Goal: Task Accomplishment & Management: Complete application form

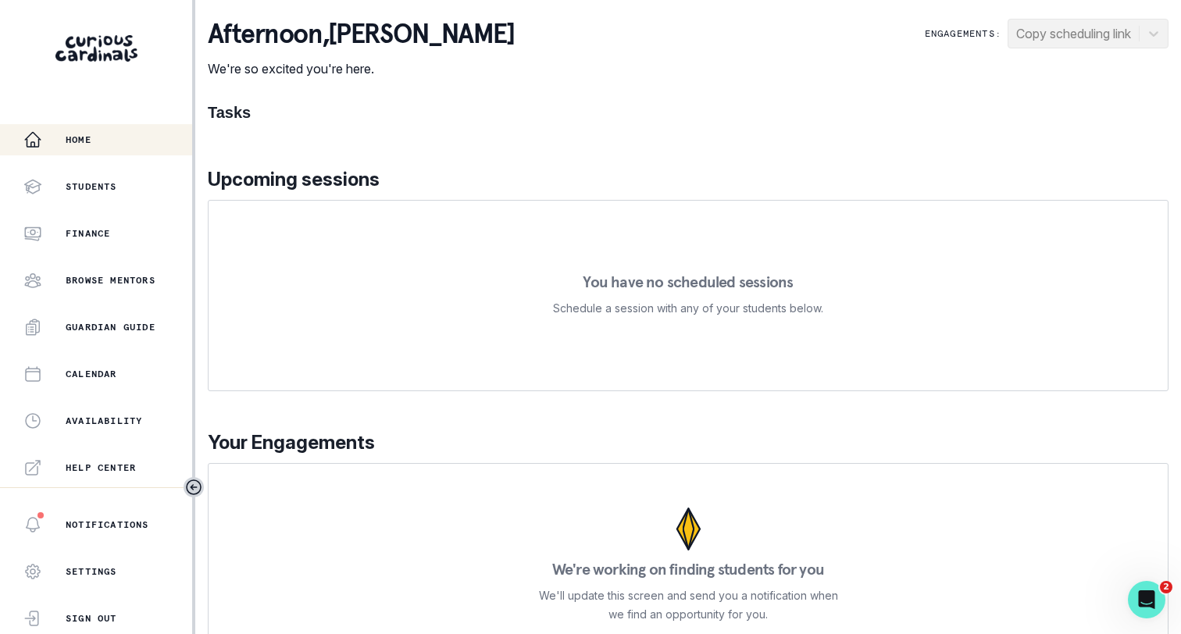
scroll to position [324, 0]
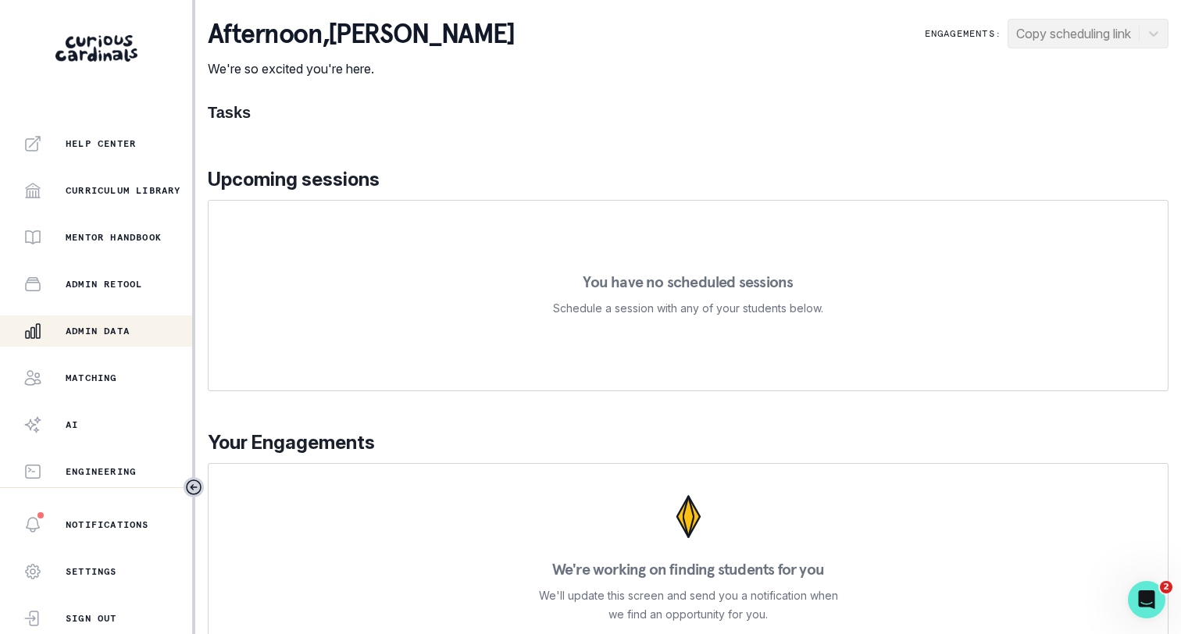
click at [95, 327] on p "Admin Data" at bounding box center [98, 331] width 64 height 12
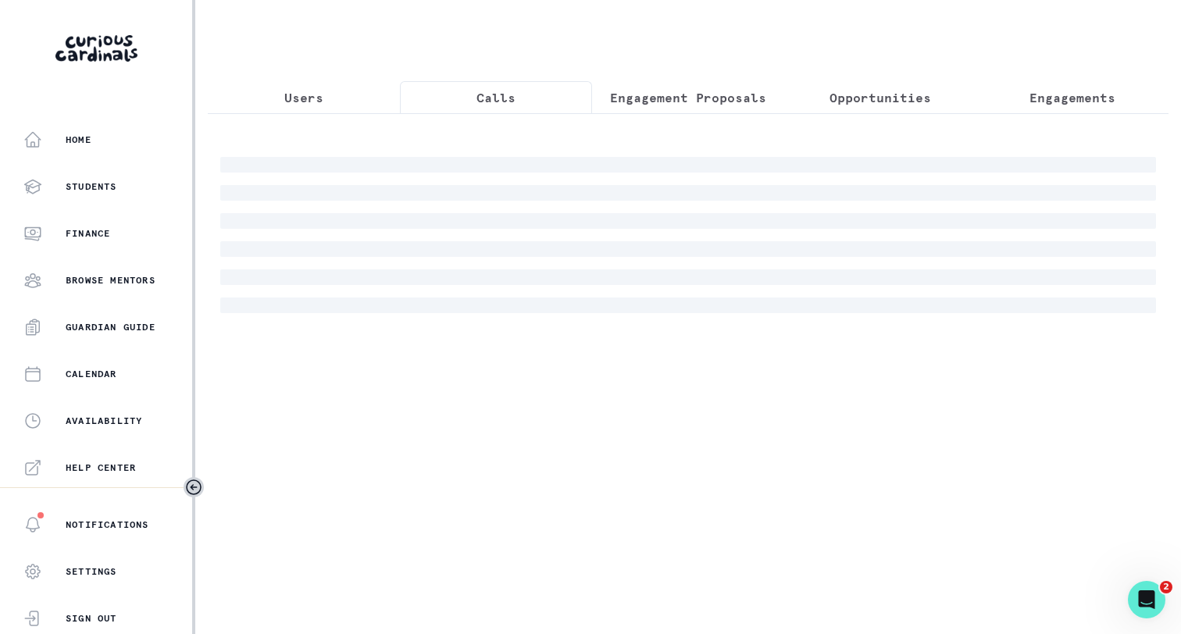
click at [495, 106] on p "Calls" at bounding box center [495, 97] width 39 height 19
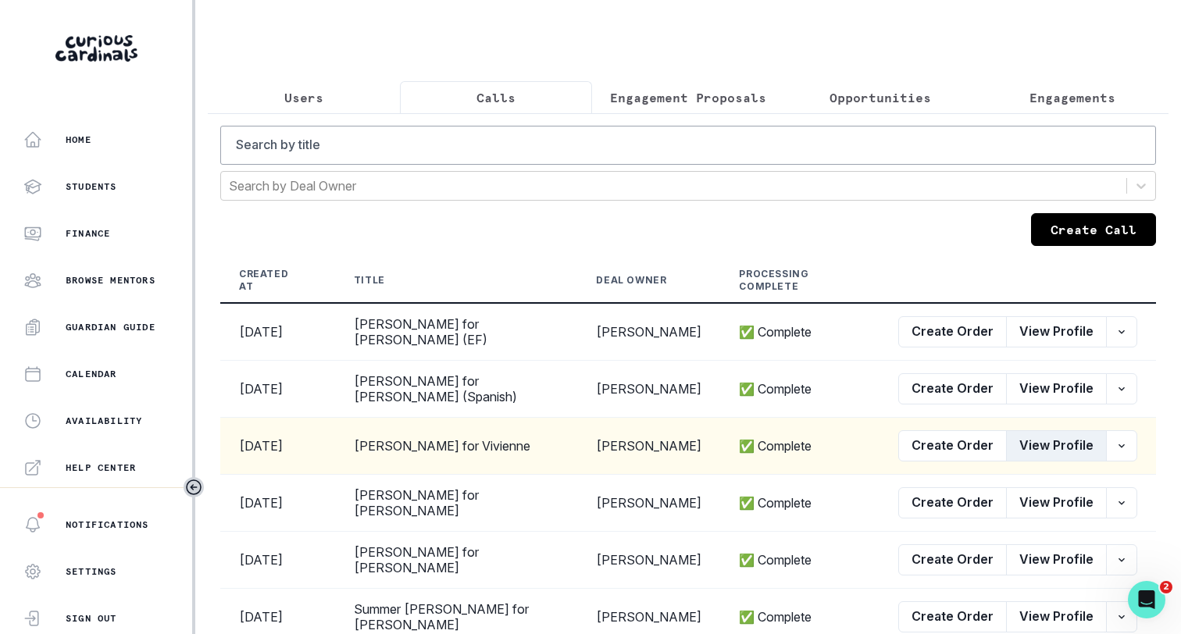
click at [1051, 448] on button "View Profile" at bounding box center [1056, 445] width 101 height 31
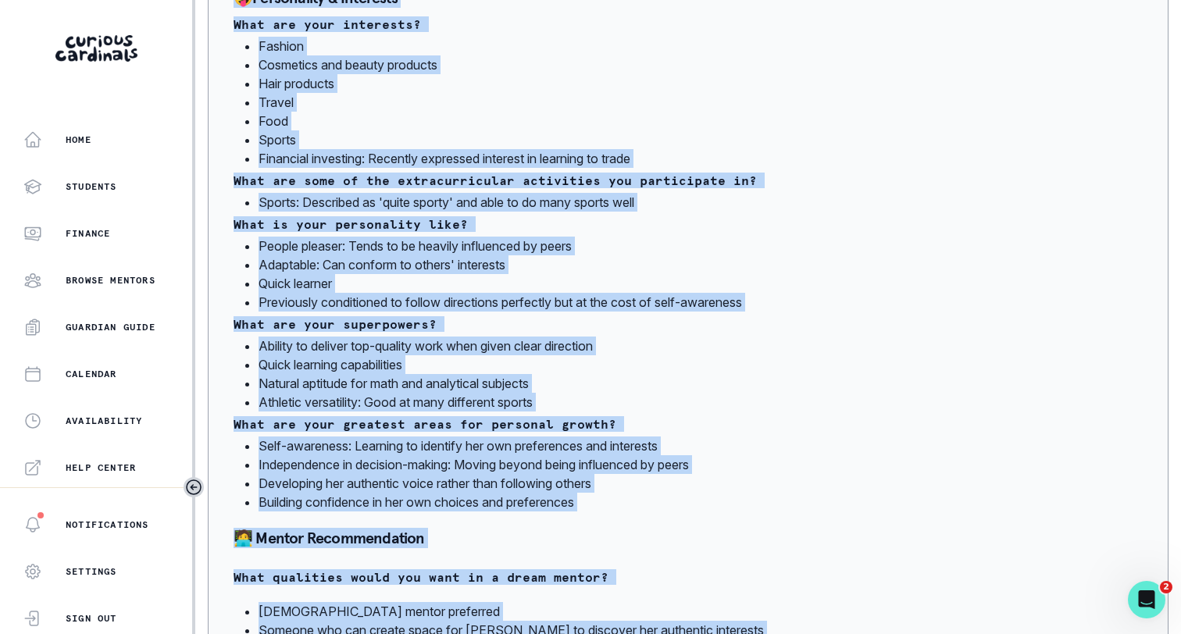
scroll to position [1187, 0]
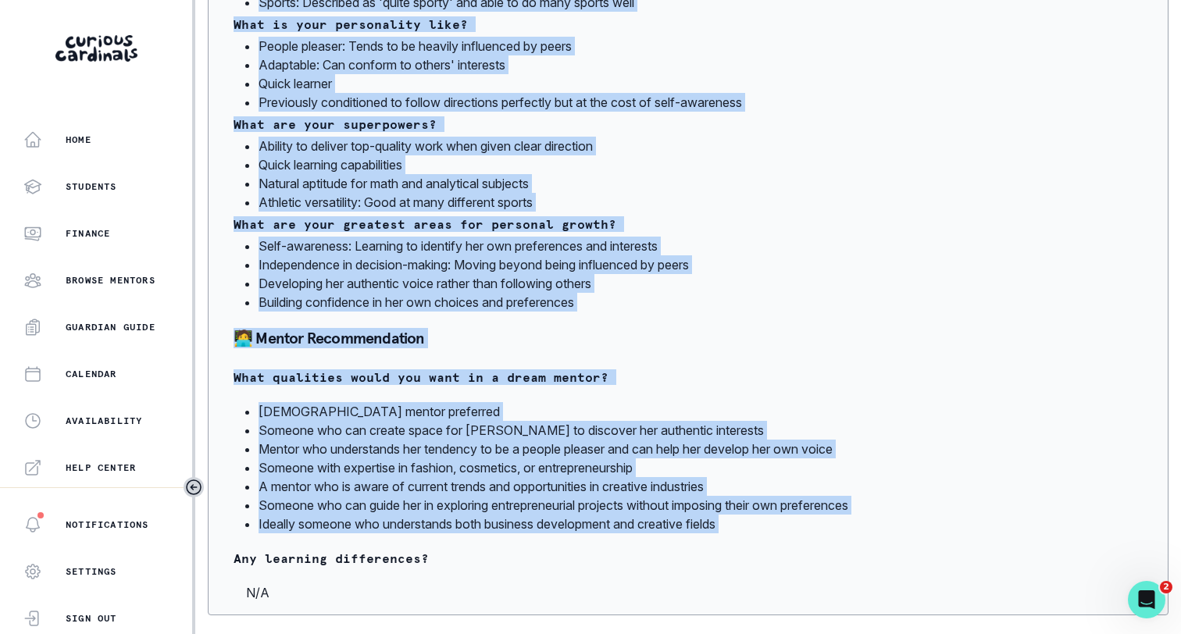
drag, startPoint x: 230, startPoint y: 359, endPoint x: 786, endPoint y: 548, distance: 586.4
copy div "Loremips Dolors 🍎 Ametcons Adipisc Elitsed Doeiusmo Tempor in u 14-labo-etd mag…"
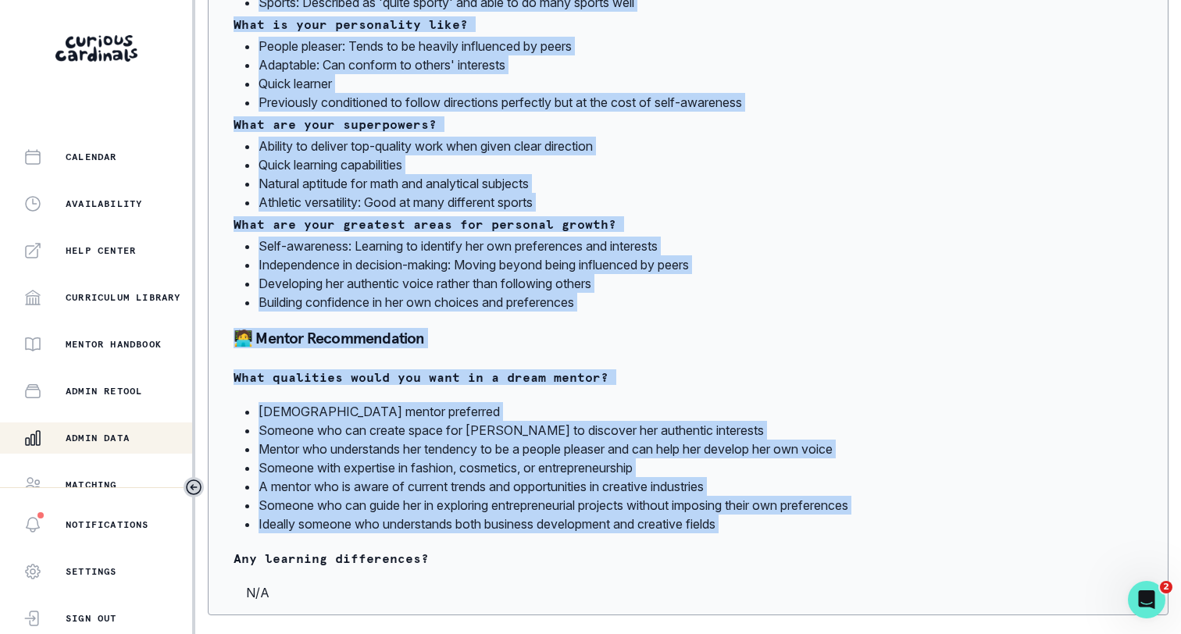
scroll to position [324, 0]
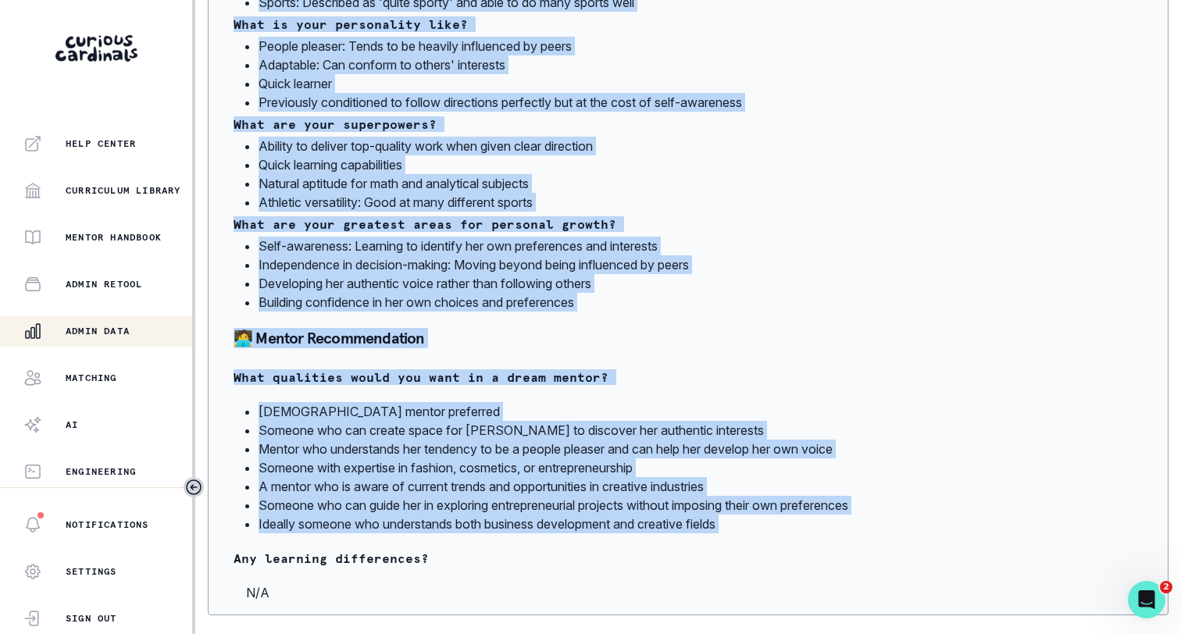
click at [109, 330] on p "Admin Data" at bounding box center [98, 331] width 64 height 12
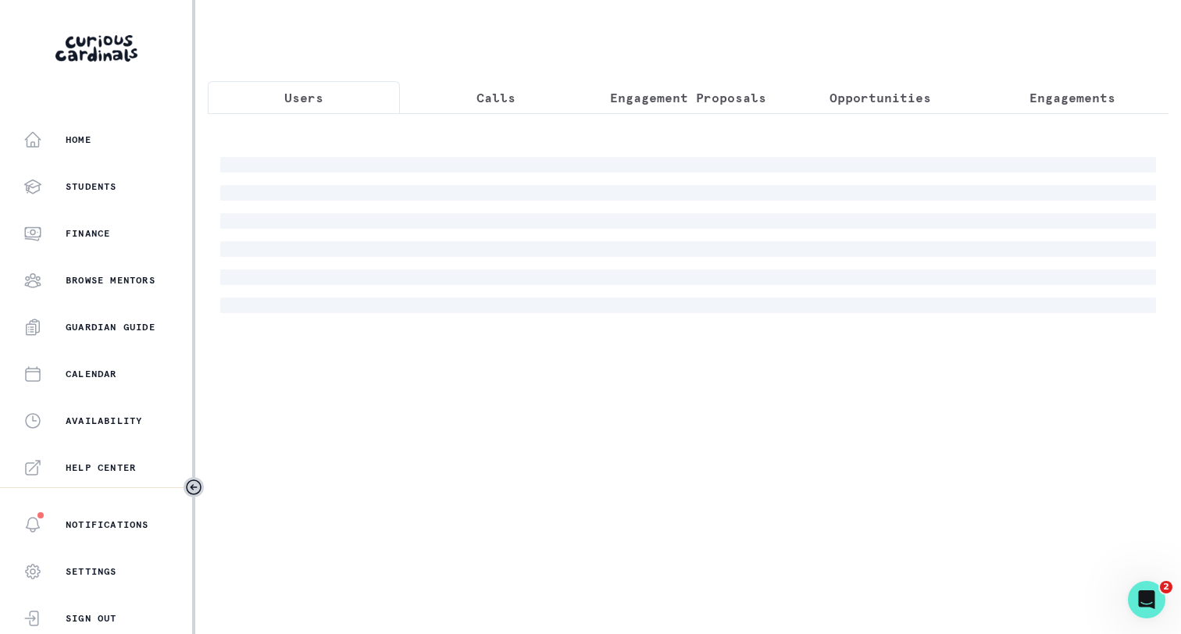
click at [514, 111] on button "Calls" at bounding box center [496, 97] width 192 height 33
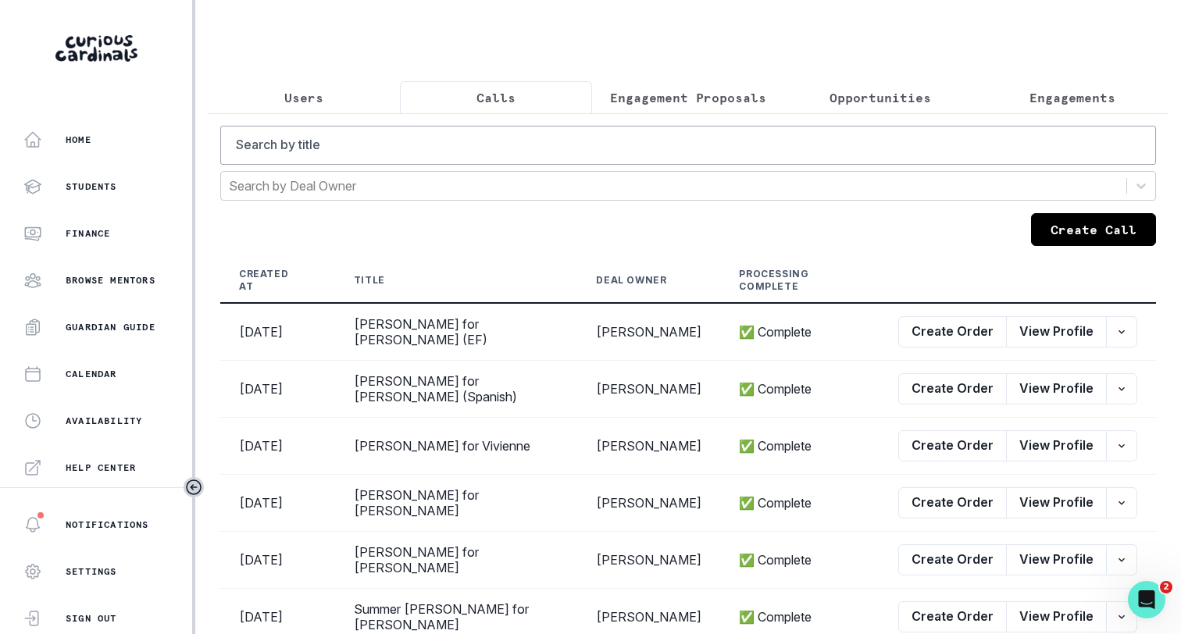
click at [1125, 246] on button "Create Call" at bounding box center [1093, 229] width 125 height 33
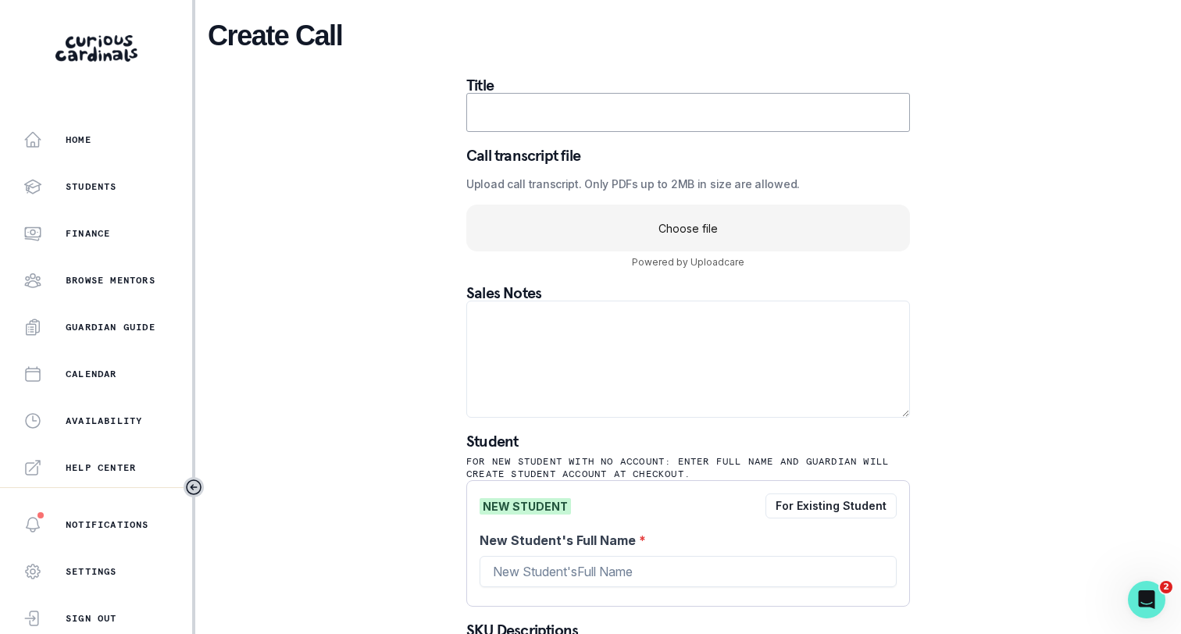
click at [684, 233] on uc-drop-area "Choose file" at bounding box center [688, 228] width 444 height 47
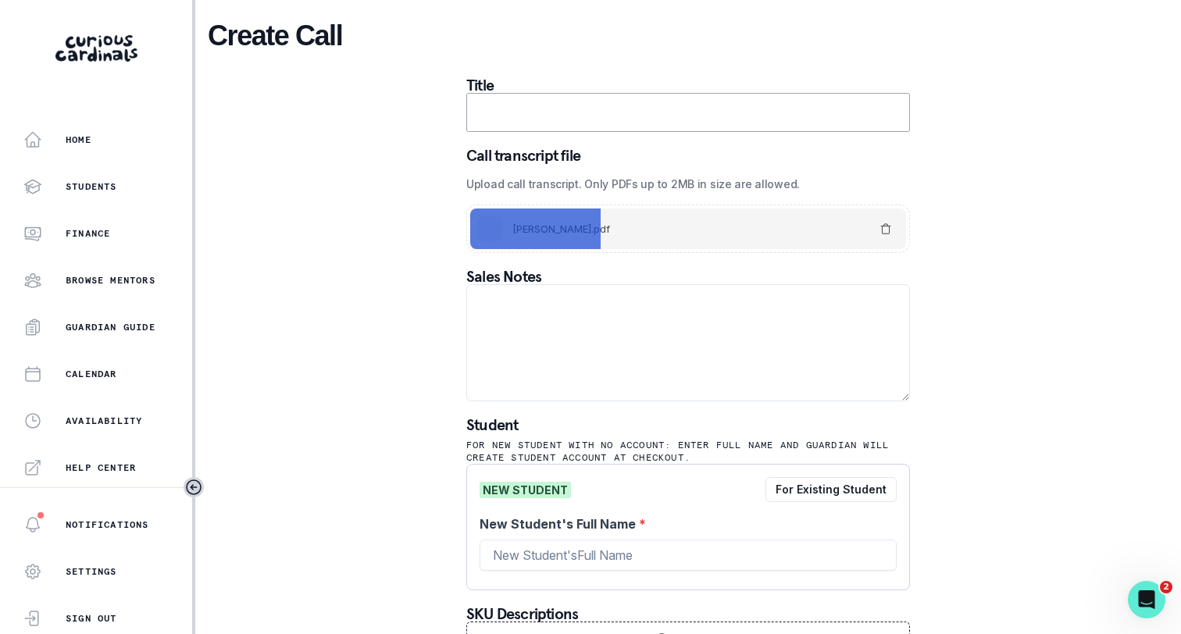
click at [632, 112] on input "text" at bounding box center [688, 112] width 444 height 39
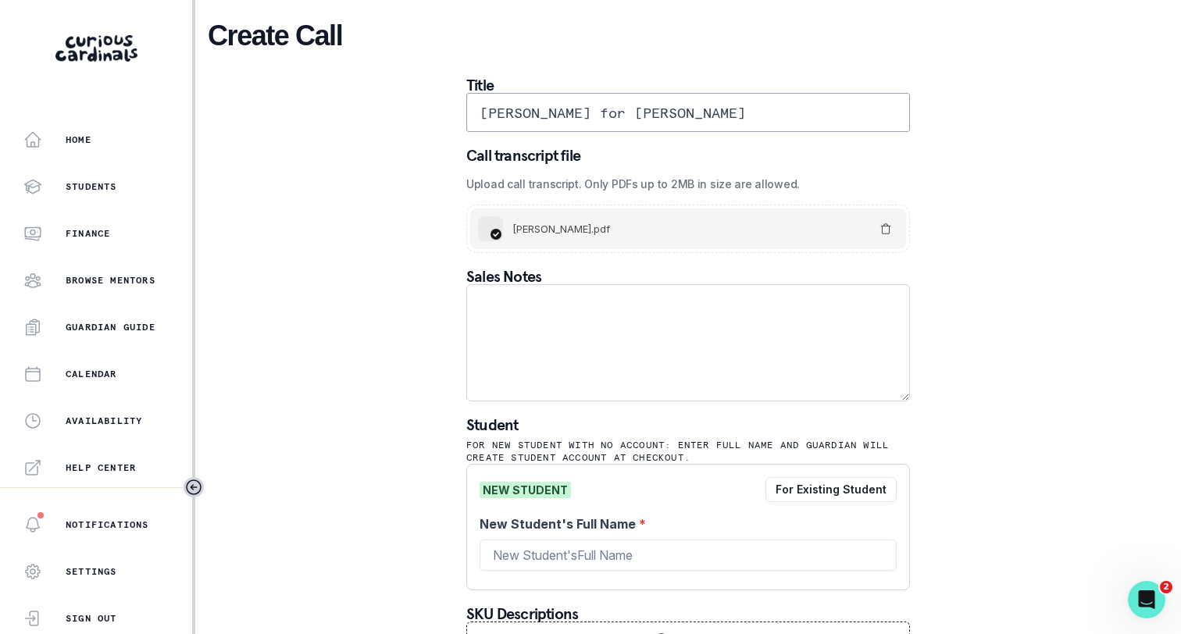
type input "[PERSON_NAME] for [PERSON_NAME]"
click at [650, 327] on textarea at bounding box center [688, 342] width 444 height 117
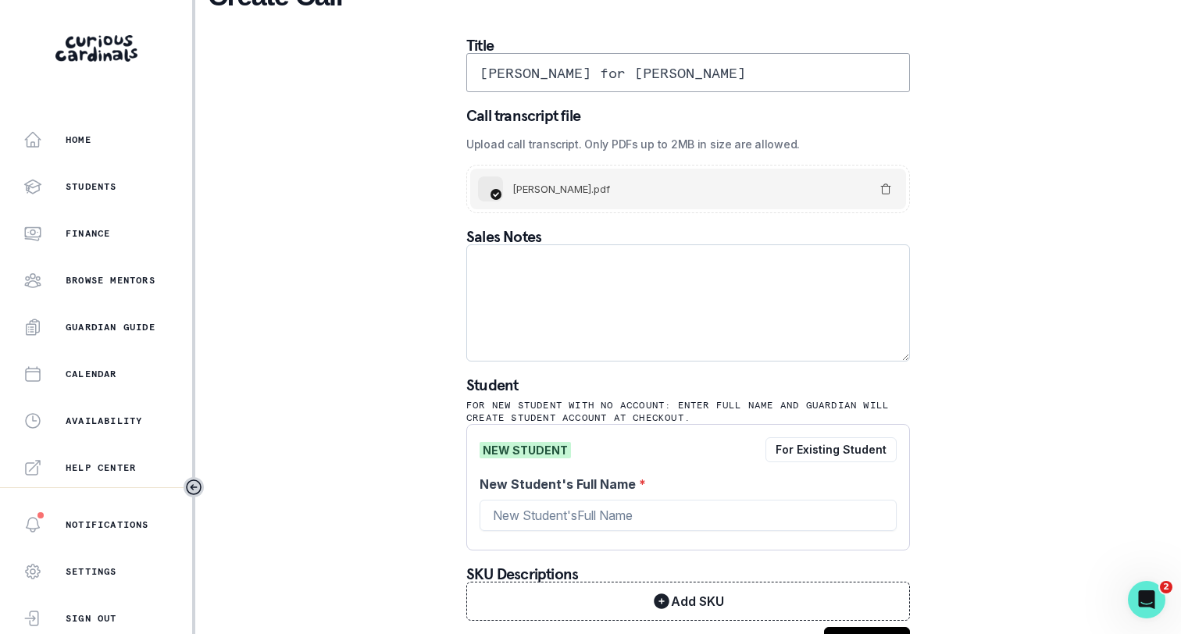
scroll to position [84, 0]
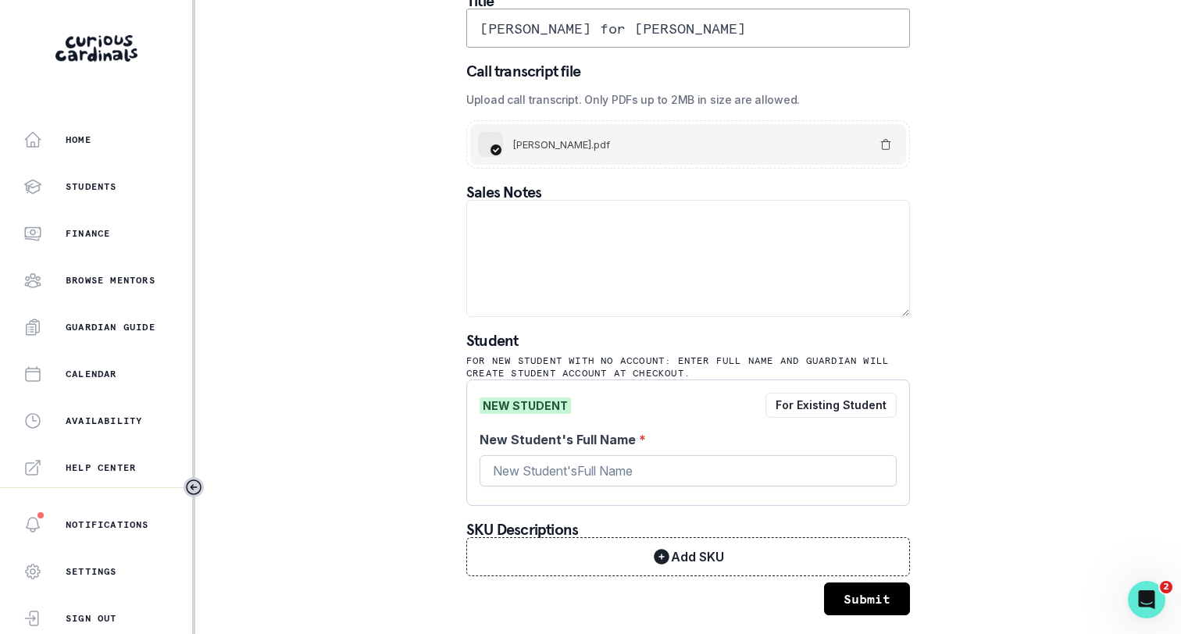
click at [610, 476] on input "New Student's Full Name *" at bounding box center [688, 470] width 417 height 31
type input "[PERSON_NAME]"
click at [858, 598] on button "Submit" at bounding box center [867, 599] width 86 height 33
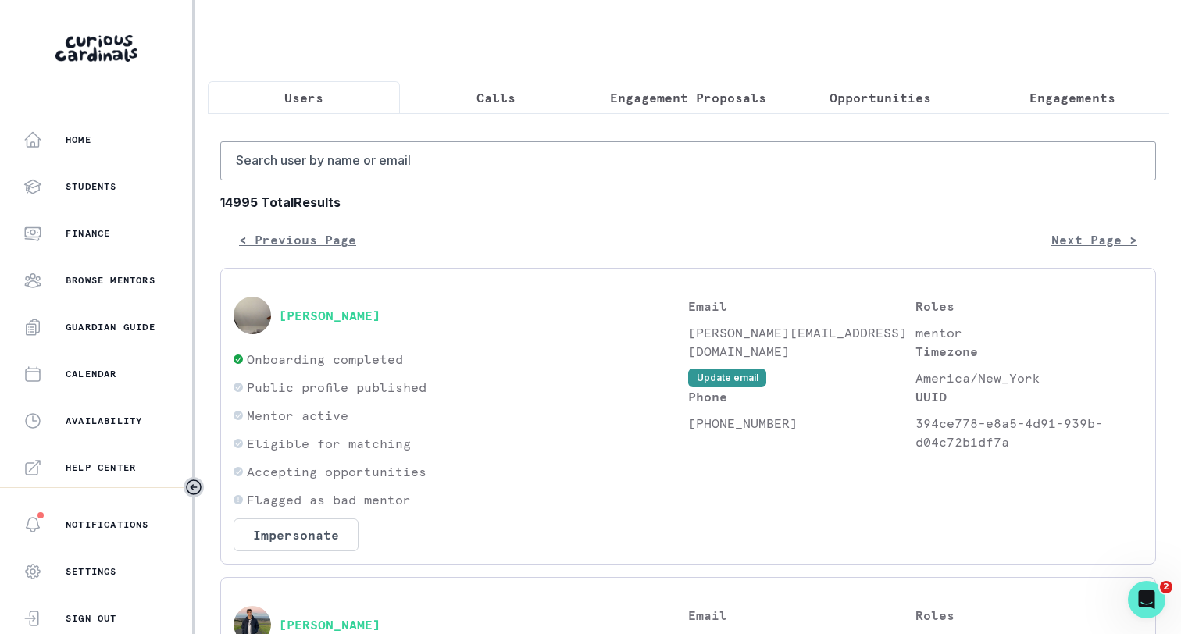
click at [492, 95] on p "Calls" at bounding box center [495, 97] width 39 height 19
